Goal: Information Seeking & Learning: Learn about a topic

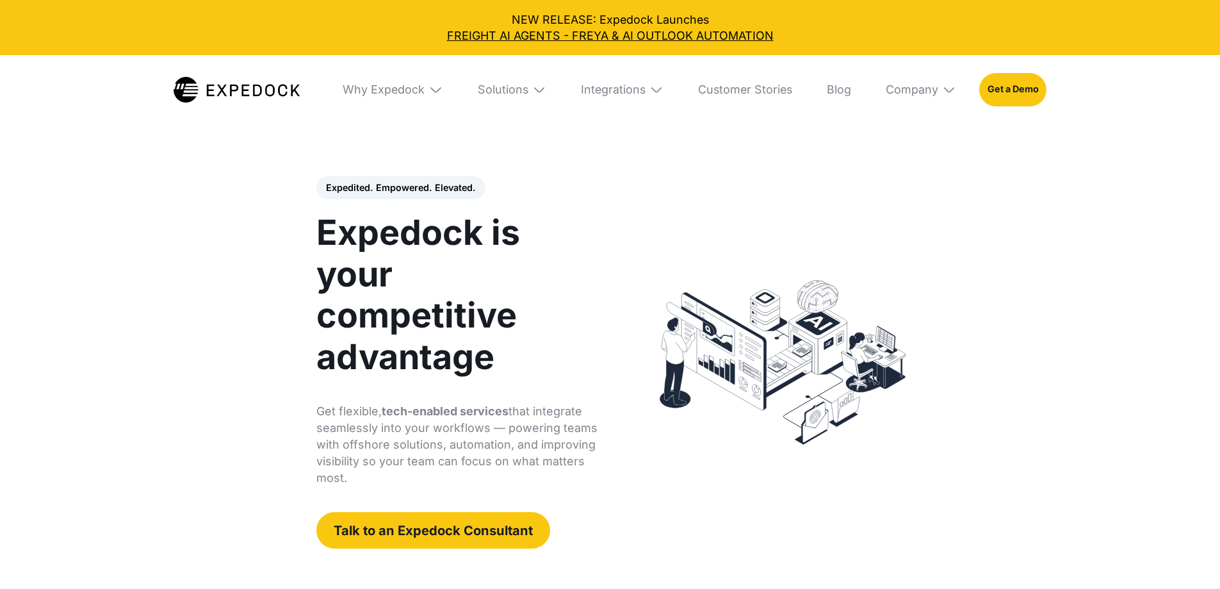
select select
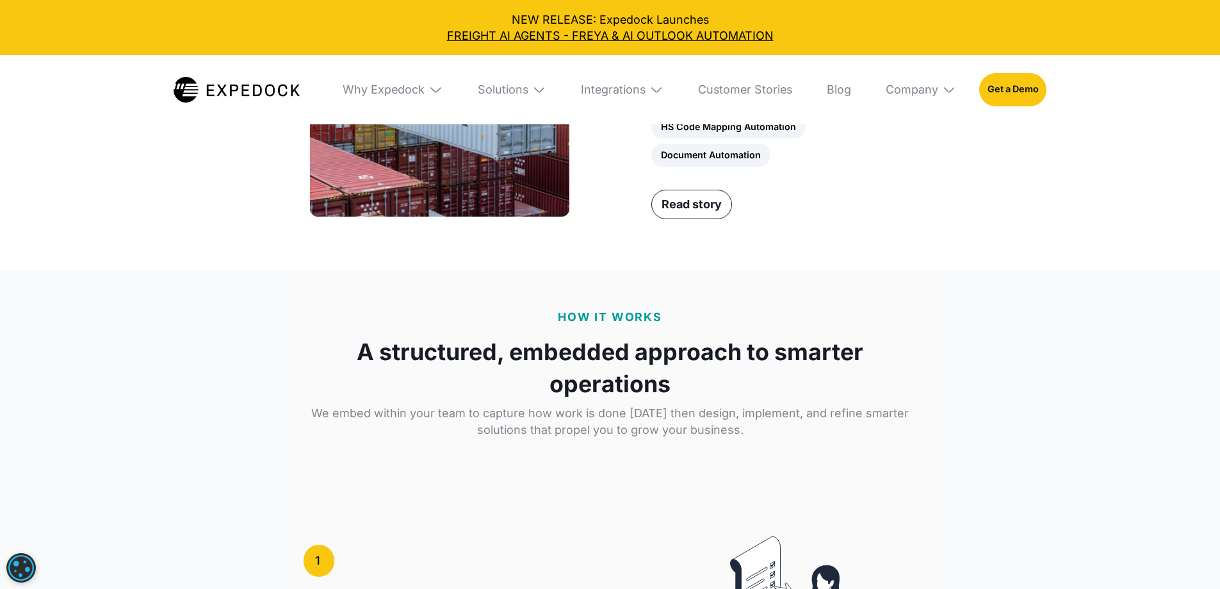
scroll to position [1858, 0]
drag, startPoint x: 968, startPoint y: 434, endPoint x: 661, endPoint y: 432, distance: 307.5
click at [661, 166] on div "HS Code Mapping Automation Document Automation" at bounding box center [781, 140] width 259 height 51
copy div "HS Code Mapping Automation Document Automation"
click at [688, 218] on link "Read story" at bounding box center [692, 203] width 81 height 29
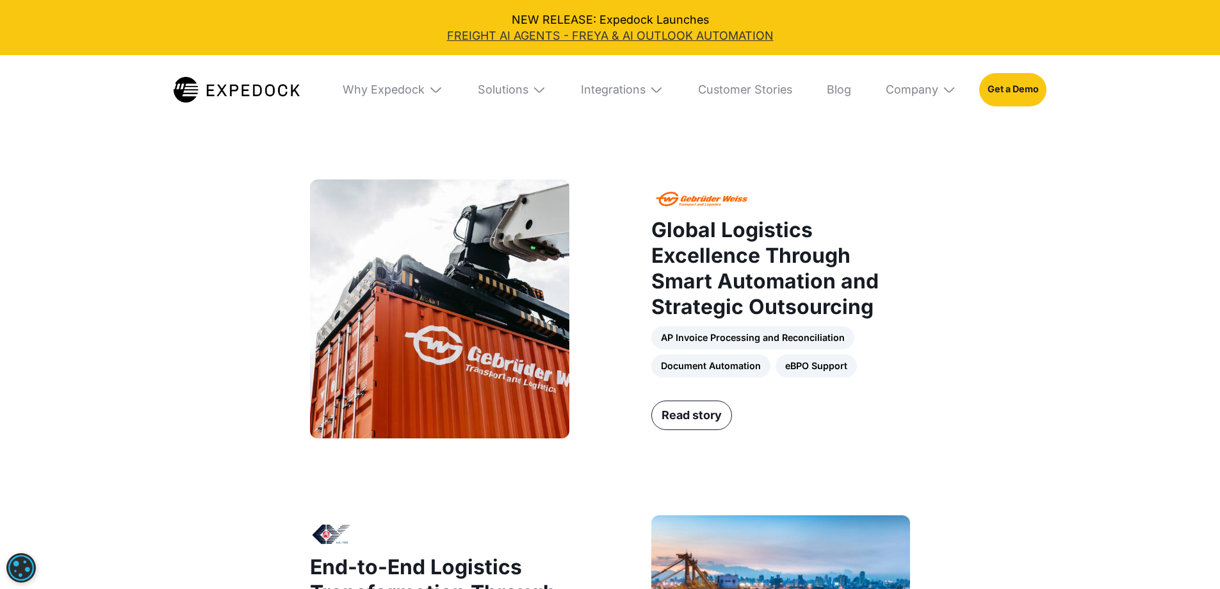
scroll to position [961, 0]
drag, startPoint x: 676, startPoint y: 371, endPoint x: 759, endPoint y: 370, distance: 82.6
click at [759, 370] on div "AP Invoice Processing and Reconciliation Document Automation eBPO Support" at bounding box center [781, 352] width 259 height 51
copy link "Invoice Processing"
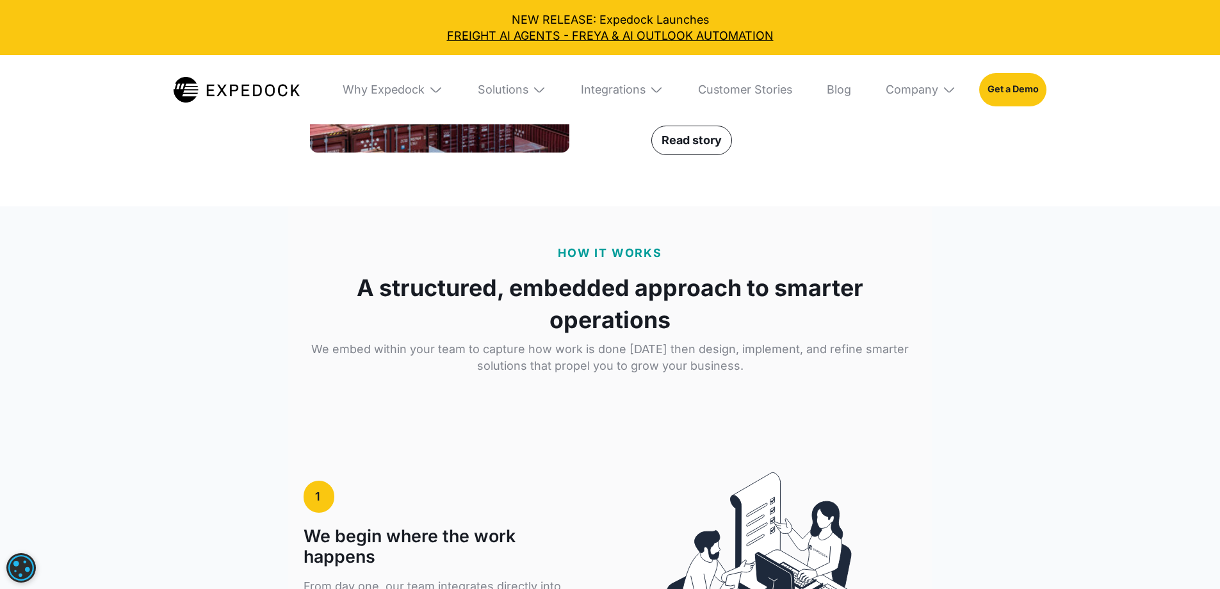
scroll to position [1922, 0]
drag, startPoint x: 662, startPoint y: 375, endPoint x: 794, endPoint y: 372, distance: 132.0
click at [794, 102] on div "HS Code Mapping Automation Document Automation" at bounding box center [781, 76] width 259 height 51
copy link "HS Code Mapping Automation"
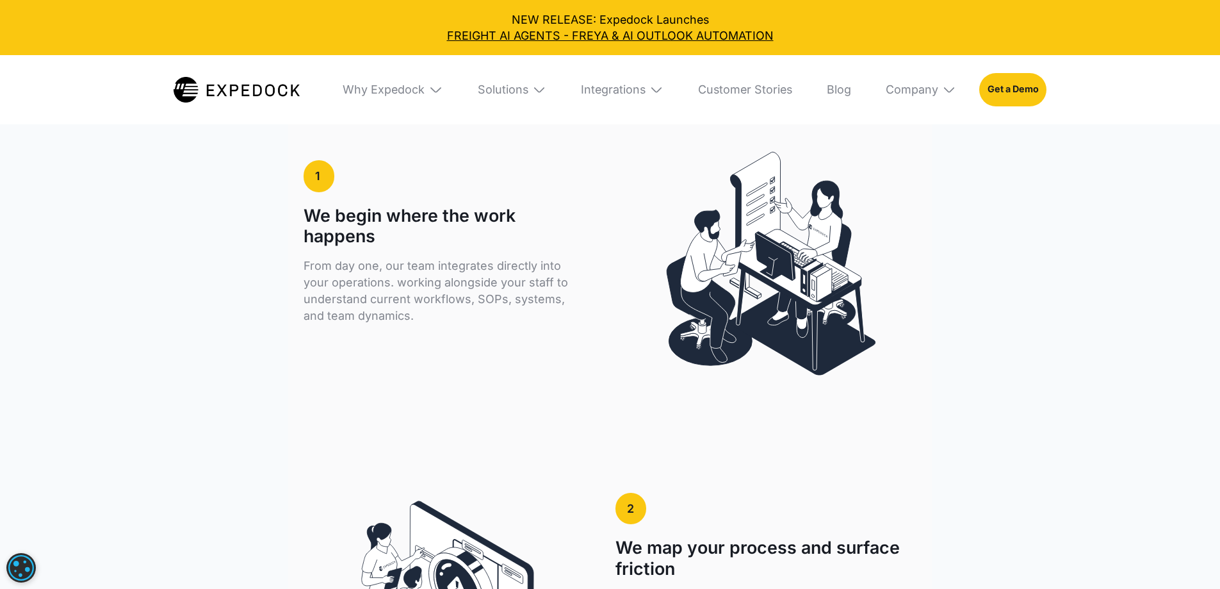
scroll to position [2242, 0]
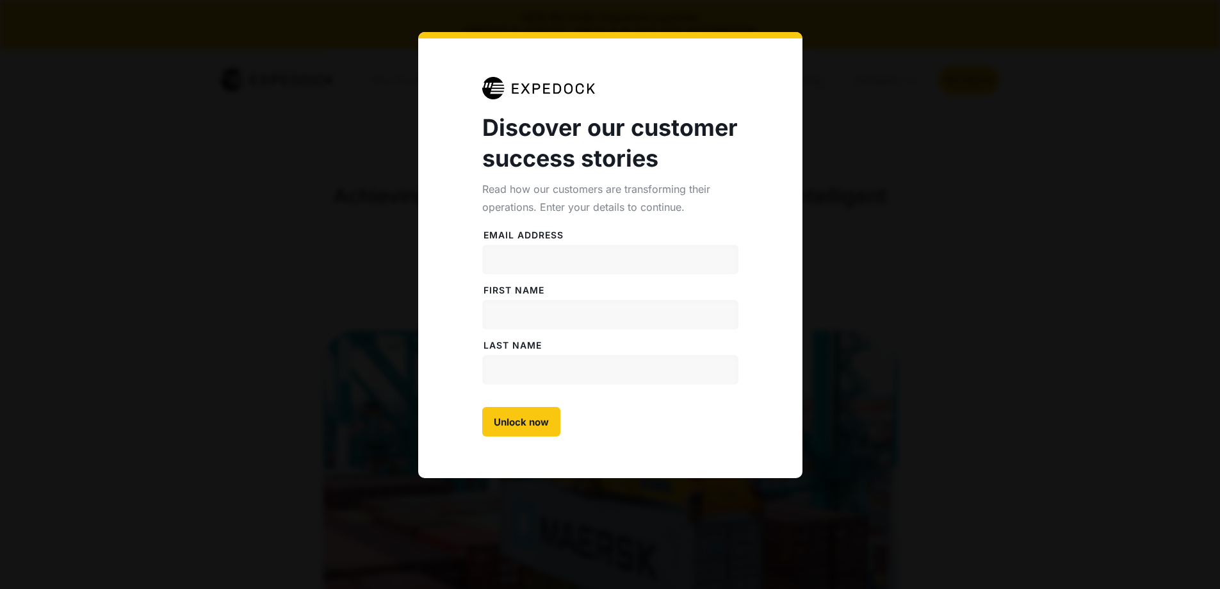
select select
